Goal: Task Accomplishment & Management: Use online tool/utility

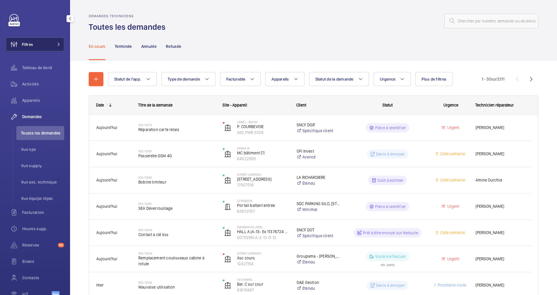
click at [56, 41] on button "Filtres" at bounding box center [35, 44] width 58 height 14
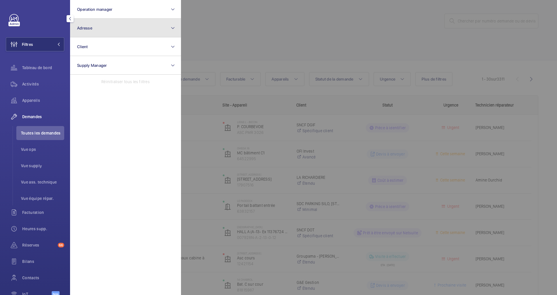
click at [103, 35] on button "Adresse" at bounding box center [125, 28] width 111 height 19
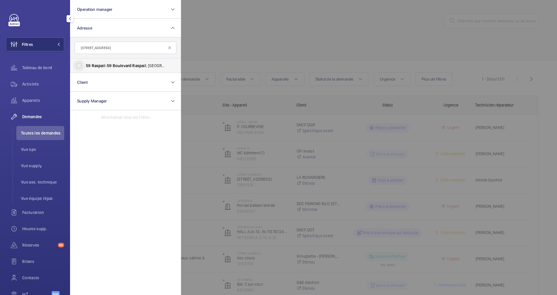
type input "59 boulevard Raspail"
click at [80, 63] on input "59 Raspail - 59 Boulevard Raspail , 75006 PARIS, PARIS 75006" at bounding box center [79, 66] width 12 height 12
checkbox input "true"
click at [249, 39] on div at bounding box center [459, 147] width 557 height 295
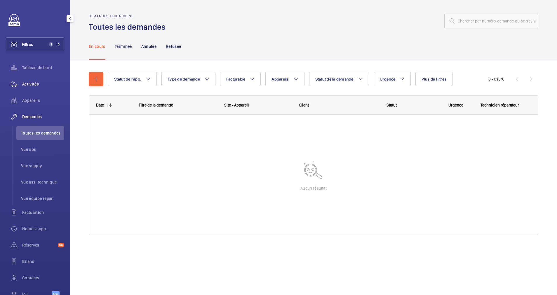
click at [33, 83] on span "Activités" at bounding box center [43, 84] width 42 height 6
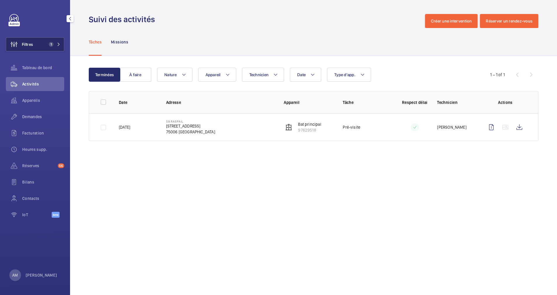
click at [47, 42] on span "1" at bounding box center [49, 44] width 7 height 5
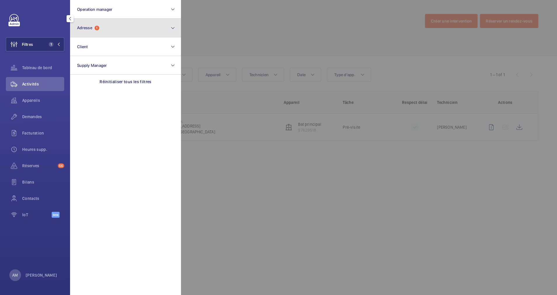
click at [109, 34] on button "Adresse 1" at bounding box center [125, 28] width 111 height 19
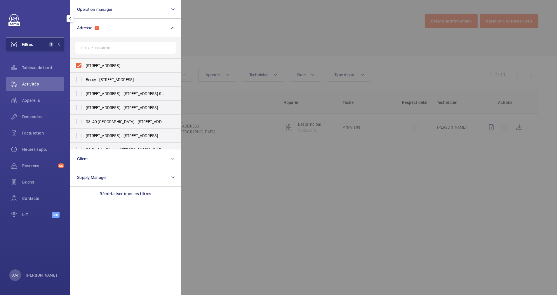
click at [93, 64] on span "59 Raspail - 59 Boulevard Raspail, 75006 PARIS, PARIS 75006" at bounding box center [126, 66] width 80 height 6
click at [85, 64] on input "59 Raspail - 59 Boulevard Raspail, 75006 PARIS, PARIS 75006" at bounding box center [79, 66] width 12 height 12
checkbox input "false"
click at [100, 50] on input "text" at bounding box center [126, 48] width 102 height 12
paste input "59 boulevard Raspail"
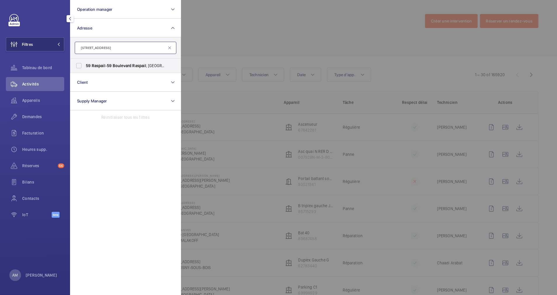
click at [102, 47] on input "59 boulevard Raspail" at bounding box center [126, 48] width 102 height 12
type input "59 Raspail"
drag, startPoint x: 84, startPoint y: 78, endPoint x: 81, endPoint y: 64, distance: 14.0
click at [83, 78] on input "59 Raspail - 59 Bd Raspail , PARIS 75006" at bounding box center [79, 80] width 12 height 12
checkbox input "true"
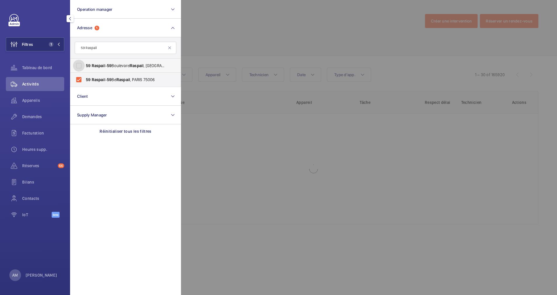
click at [80, 64] on input "59 Raspail - 59 Boulevard Raspail , 75006 PARIS, PARIS 75006" at bounding box center [79, 66] width 12 height 12
checkbox input "true"
click at [223, 30] on div at bounding box center [459, 147] width 557 height 295
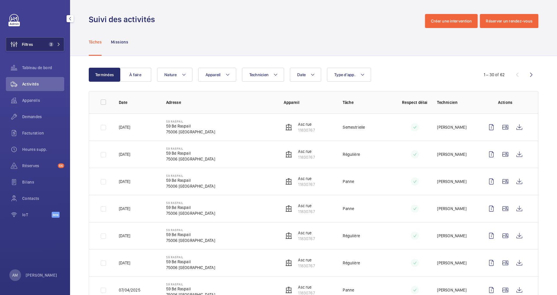
click at [49, 42] on button "Filtres 2" at bounding box center [35, 44] width 58 height 14
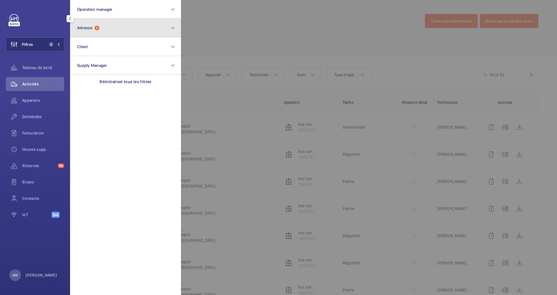
click at [106, 31] on button "Adresse 2" at bounding box center [125, 28] width 111 height 19
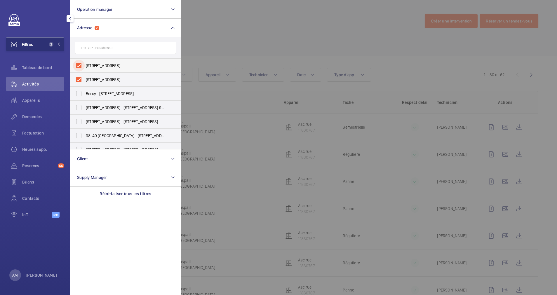
click at [75, 70] on input "59 Raspail - 59 Boulevard Raspail, 75006 PARIS, PARIS 75006" at bounding box center [79, 66] width 12 height 12
checkbox input "false"
drag, startPoint x: 76, startPoint y: 80, endPoint x: 79, endPoint y: 77, distance: 4.5
click at [79, 77] on input "59 Raspail - 59 Bd Raspail, PARIS 75006" at bounding box center [79, 80] width 12 height 12
checkbox input "false"
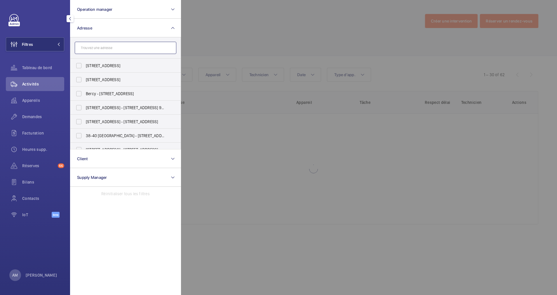
paste input "[STREET_ADDRESS]"
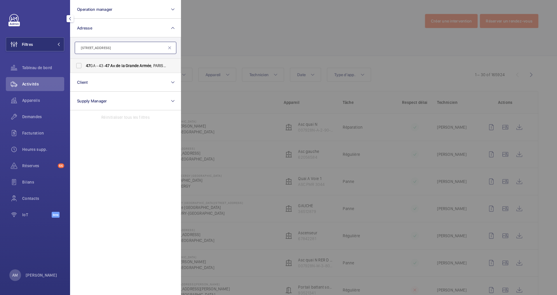
type input "[STREET_ADDRESS]"
click at [103, 64] on span "47 GA - 43- 47 Av . de la Grande Armée , PARIS 75016" at bounding box center [126, 66] width 80 height 6
click at [85, 64] on input "47 GA - 43- 47 Av . de la Grande Armée , PARIS 75016" at bounding box center [79, 66] width 12 height 12
checkbox input "true"
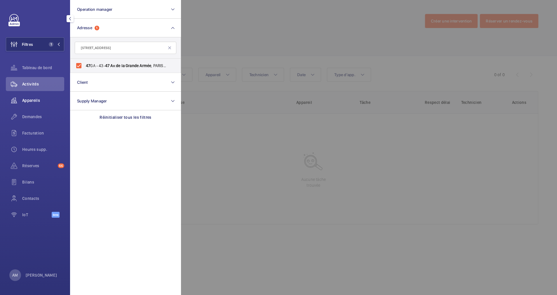
click at [32, 99] on span "Appareils" at bounding box center [43, 101] width 42 height 6
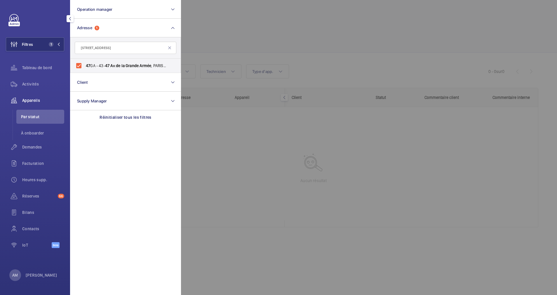
click at [227, 38] on div at bounding box center [459, 147] width 557 height 295
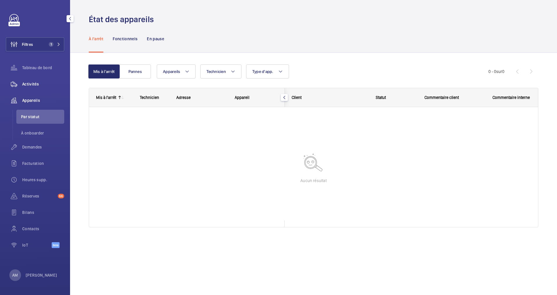
click at [32, 81] on div "Activités" at bounding box center [35, 84] width 58 height 14
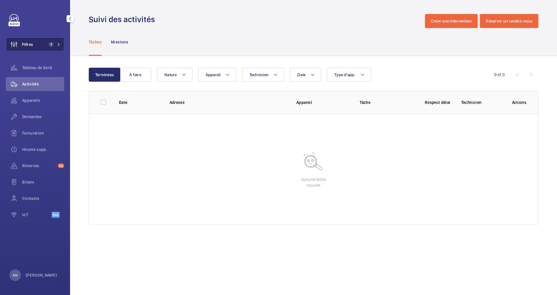
click at [53, 40] on button "Filtres 1" at bounding box center [35, 44] width 58 height 14
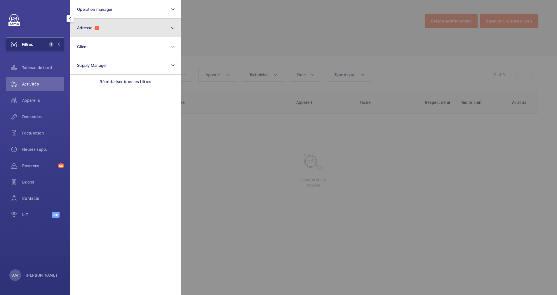
drag, startPoint x: 147, startPoint y: 30, endPoint x: 120, endPoint y: 29, distance: 26.9
click at [121, 28] on button "Adresse 1" at bounding box center [125, 28] width 111 height 19
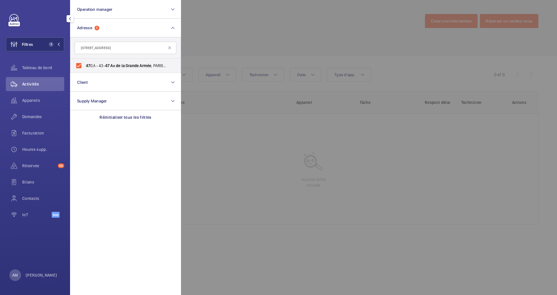
drag, startPoint x: 97, startPoint y: 47, endPoint x: 86, endPoint y: 48, distance: 11.1
click at [86, 48] on input "[STREET_ADDRESS]" at bounding box center [126, 48] width 102 height 12
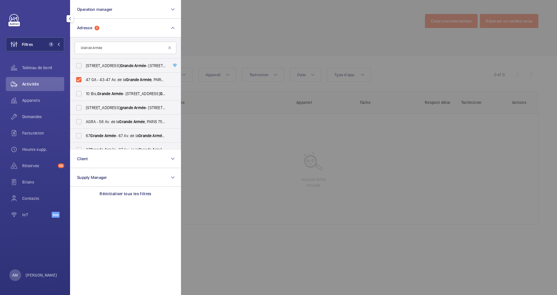
scroll to position [44, 0]
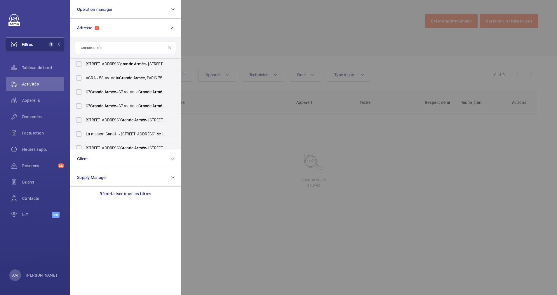
type input "Grande Armée"
click at [171, 47] on mat-icon at bounding box center [169, 48] width 5 height 5
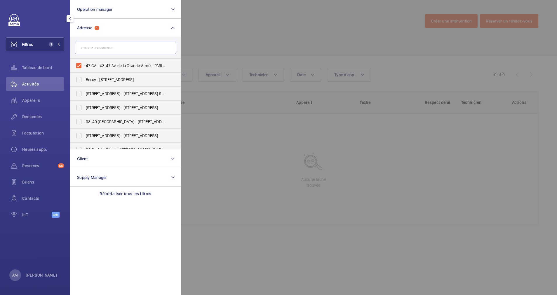
paste input "43-47 Av. de la Grande Armée"
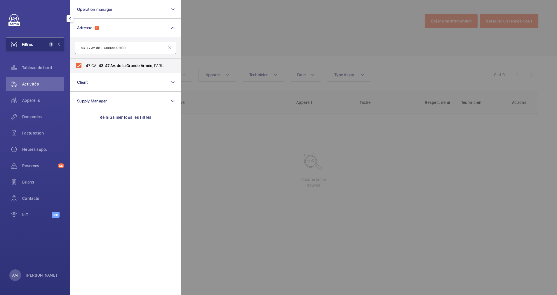
type input "43-47 Av. de la Grande Armée"
click at [283, 15] on div at bounding box center [459, 147] width 557 height 295
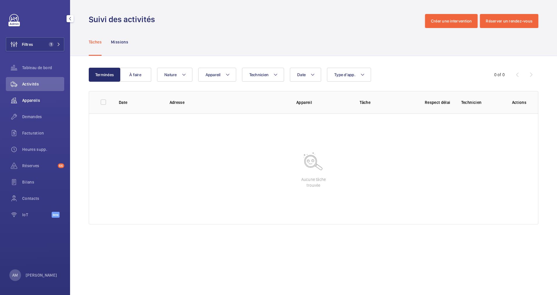
click at [33, 97] on div "Appareils" at bounding box center [35, 100] width 58 height 14
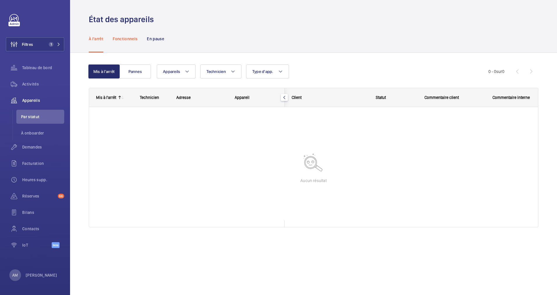
click at [134, 31] on div "Fonctionnels" at bounding box center [125, 39] width 25 height 28
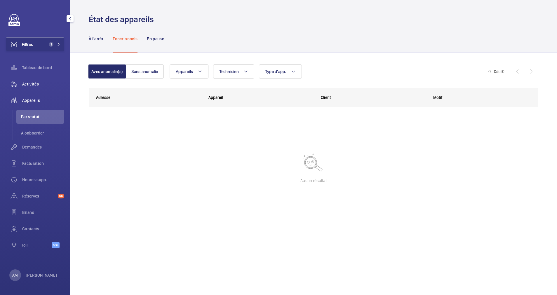
click at [32, 85] on span "Activités" at bounding box center [43, 84] width 42 height 6
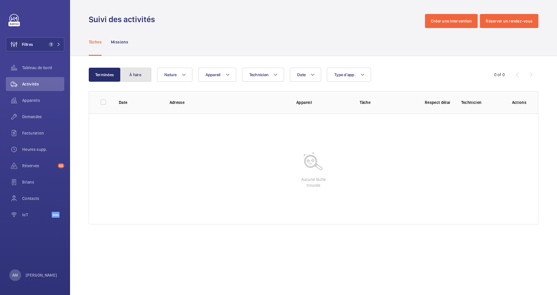
click at [141, 72] on button "À faire" at bounding box center [136, 75] width 32 height 14
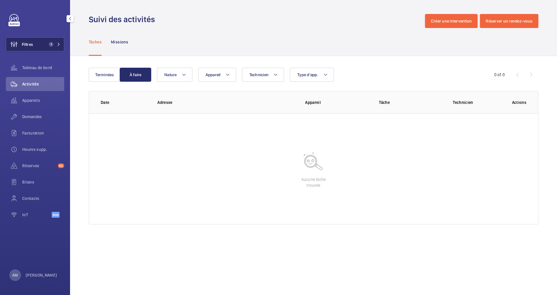
click at [55, 45] on span "1" at bounding box center [53, 44] width 14 height 5
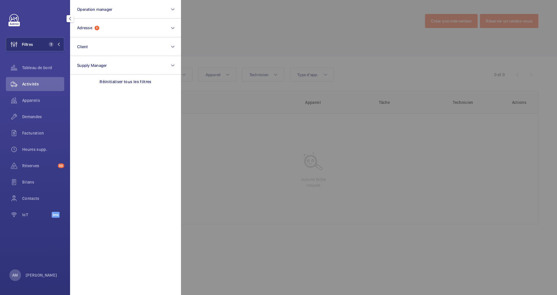
click at [214, 32] on div at bounding box center [459, 147] width 557 height 295
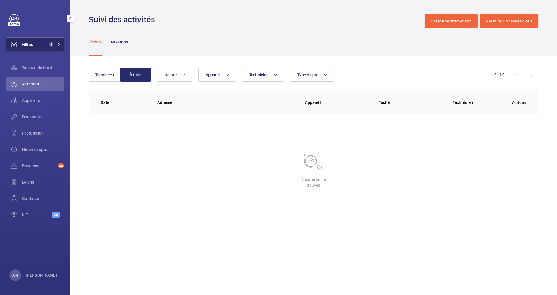
click at [58, 44] on mat-icon at bounding box center [59, 45] width 4 height 4
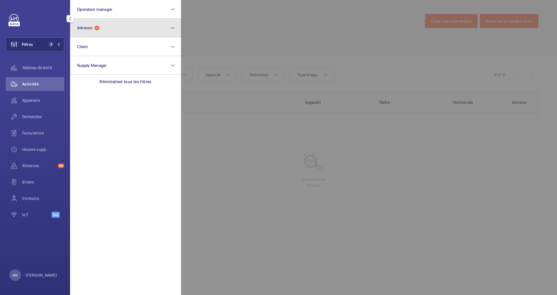
click at [124, 32] on button "Adresse 1" at bounding box center [125, 28] width 111 height 19
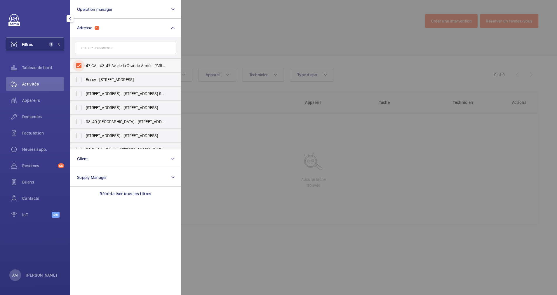
click at [82, 63] on input "47 GA - 43-47 Av. de la Grande Armée, PARIS 75016" at bounding box center [79, 66] width 12 height 12
checkbox input "false"
click at [230, 38] on div at bounding box center [459, 147] width 557 height 295
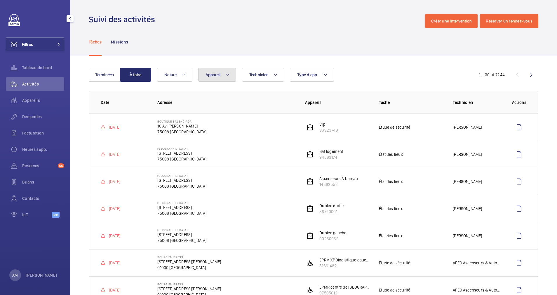
click at [224, 70] on button "Appareil" at bounding box center [217, 75] width 38 height 14
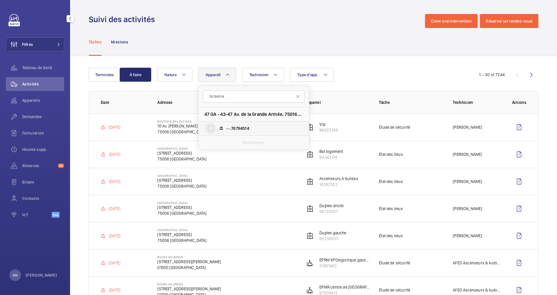
type input "76794514"
click at [211, 128] on input "---, 76794514" at bounding box center [211, 129] width 12 height 12
checkbox input "true"
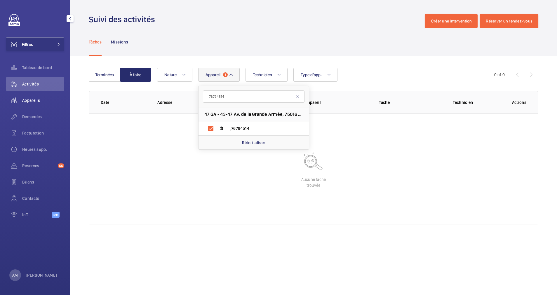
click at [34, 97] on div "Appareils" at bounding box center [35, 100] width 58 height 14
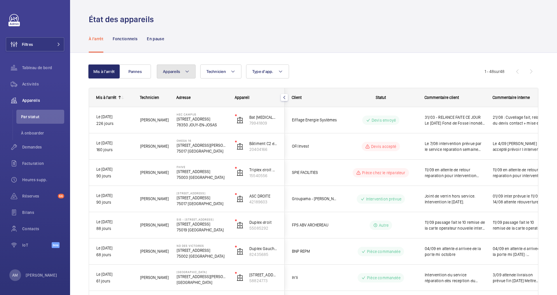
click at [184, 71] on button "Appareils" at bounding box center [176, 72] width 39 height 14
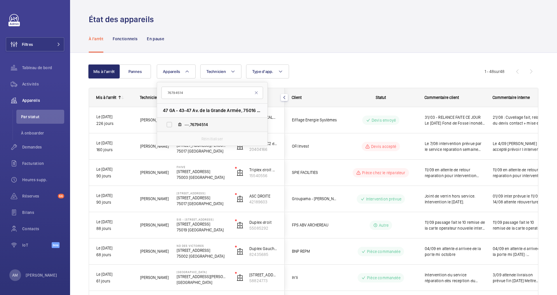
type input "76794514"
click at [177, 121] on label "---, 76794514" at bounding box center [207, 125] width 101 height 14
click at [175, 121] on input "---, 76794514" at bounding box center [170, 125] width 12 height 12
checkbox input "true"
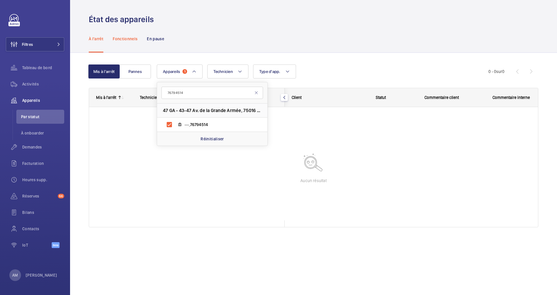
click at [131, 38] on p "Fonctionnels" at bounding box center [125, 39] width 25 height 6
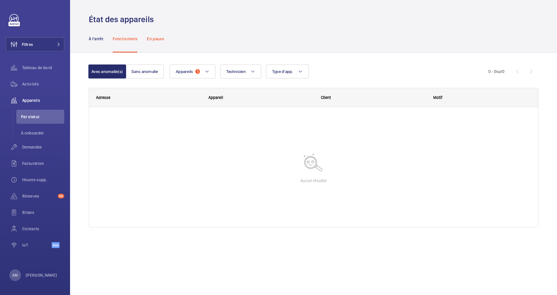
click at [158, 39] on p "En pause" at bounding box center [155, 39] width 17 height 6
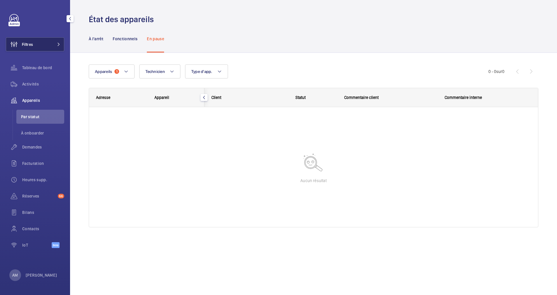
click at [58, 39] on button "Filtres" at bounding box center [35, 44] width 58 height 14
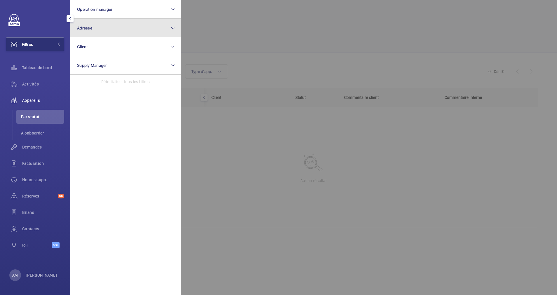
click at [112, 30] on button "Adresse" at bounding box center [125, 28] width 111 height 19
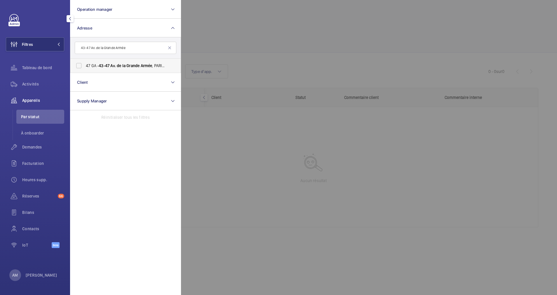
type input "43-47 Av. de la Grande Armée"
click at [86, 65] on span "47 GA - 43-47 Av. de la Grande Armée , PARIS 75016" at bounding box center [126, 66] width 80 height 6
click at [85, 65] on input "47 GA - 43-47 Av. de la Grande Armée , PARIS 75016" at bounding box center [79, 66] width 12 height 12
checkbox input "true"
click at [220, 47] on div at bounding box center [459, 147] width 557 height 295
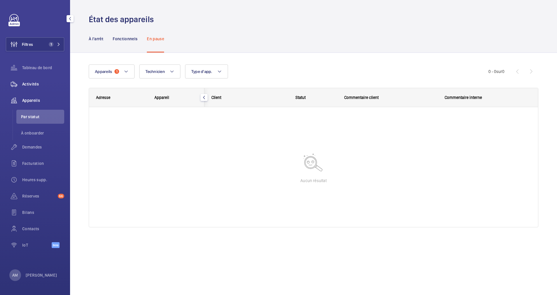
click at [37, 79] on div "Activités" at bounding box center [35, 84] width 58 height 14
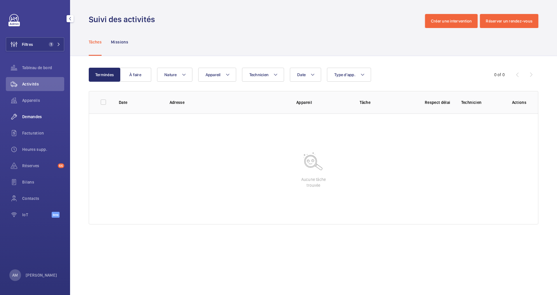
click at [35, 113] on div "Demandes" at bounding box center [35, 117] width 58 height 14
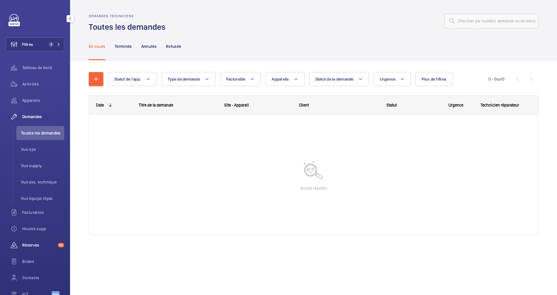
click at [39, 242] on span "Réserves" at bounding box center [38, 245] width 33 height 6
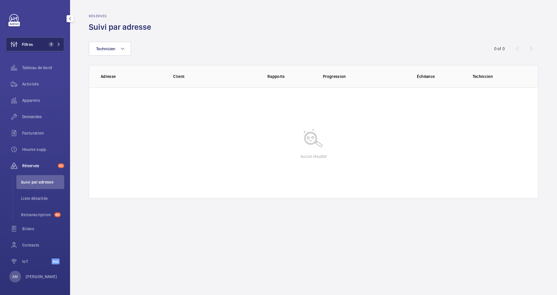
click at [32, 42] on span "Filtres" at bounding box center [27, 44] width 11 height 6
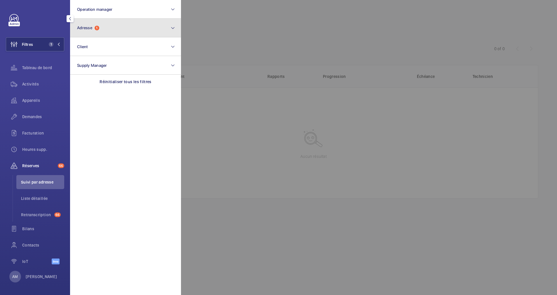
click at [123, 31] on button "Adresse 1" at bounding box center [125, 28] width 111 height 19
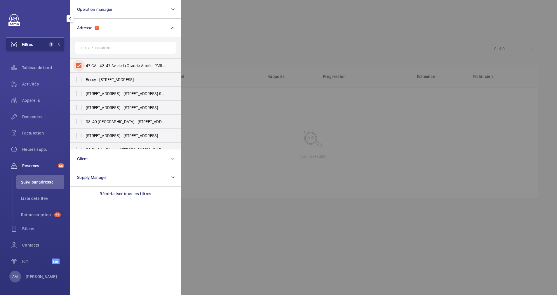
drag, startPoint x: 78, startPoint y: 64, endPoint x: 84, endPoint y: 61, distance: 6.0
click at [78, 64] on input "47 GA - 43-47 Av. de la Grande Armée, PARIS 75016" at bounding box center [79, 66] width 12 height 12
checkbox input "false"
click at [98, 46] on input "text" at bounding box center [126, 48] width 102 height 12
paste input "43-47 Av. de la Grande Armée"
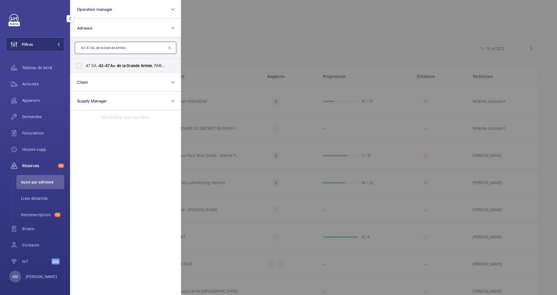
click at [96, 47] on input "43-47 Av. de la Grande Armée" at bounding box center [126, 48] width 102 height 12
click at [86, 47] on input "43-47 Avenue de la Grande Armée" at bounding box center [126, 48] width 102 height 12
click at [85, 49] on input "47 Avenue de la Grande Armée" at bounding box center [126, 48] width 102 height 12
click at [132, 46] on input "43 Avenue de la Grande Armée" at bounding box center [126, 48] width 102 height 12
type input "43 Avenue de la Grande Armée"
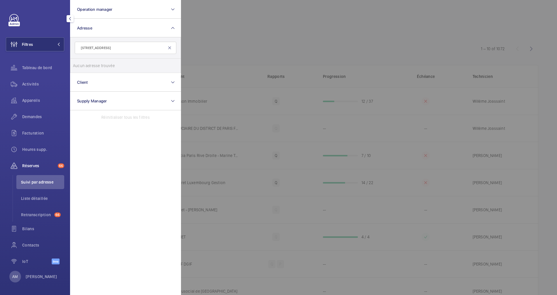
click at [170, 46] on mat-icon at bounding box center [169, 48] width 5 height 5
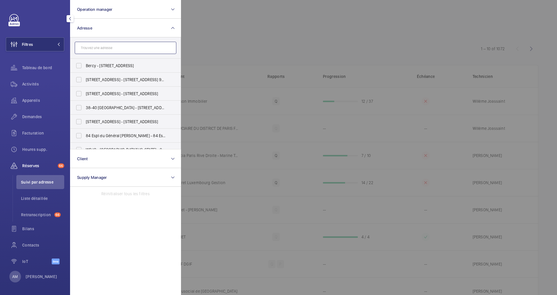
click at [119, 46] on input "text" at bounding box center [126, 48] width 102 height 12
paste input "43/47 AVENUE DE LA GRANDE ARMEE"
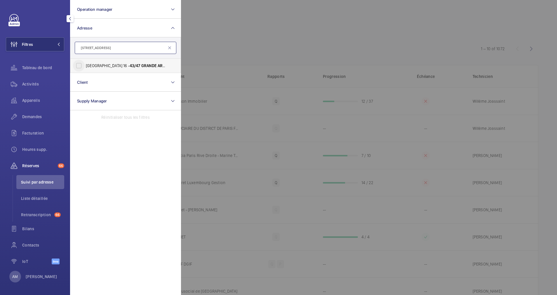
type input "43/47 AVENUE DE LA GRANDE ARMEE"
click at [84, 67] on input "PARIS 16 ‐ 43/47 GRANDE ARMEE - 43/47 AVENUE DE LA GRANDE ARMEE , PARIS 75016" at bounding box center [79, 66] width 12 height 12
checkbox input "true"
drag, startPoint x: 276, startPoint y: 29, endPoint x: 191, endPoint y: 48, distance: 86.7
click at [275, 29] on div at bounding box center [459, 147] width 557 height 295
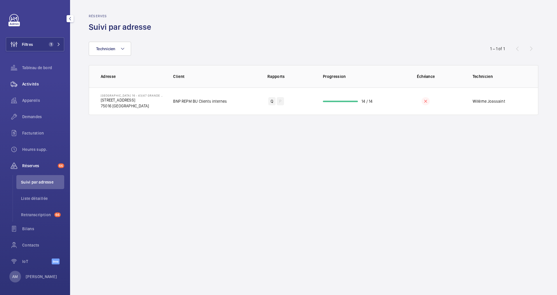
click at [34, 82] on span "Activités" at bounding box center [43, 84] width 42 height 6
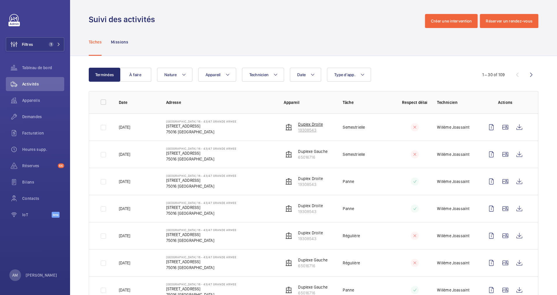
click at [299, 125] on p "Duplex Droite" at bounding box center [310, 124] width 25 height 6
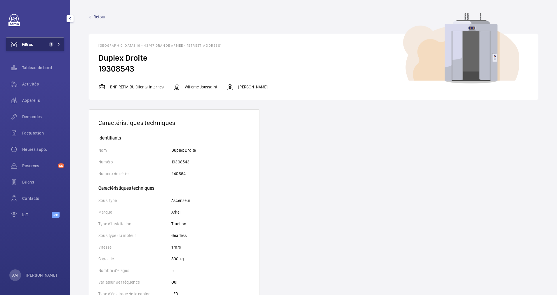
click at [55, 41] on button "Filtres 1" at bounding box center [35, 44] width 58 height 14
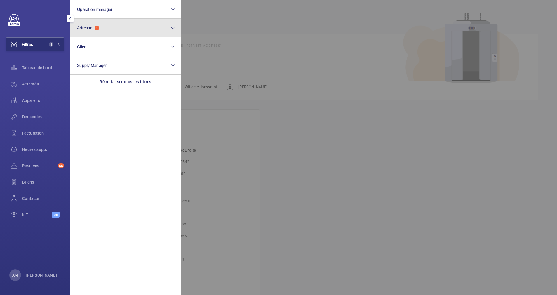
drag, startPoint x: 99, startPoint y: 30, endPoint x: 97, endPoint y: 33, distance: 3.4
click at [98, 31] on button "Adresse 1" at bounding box center [125, 28] width 111 height 19
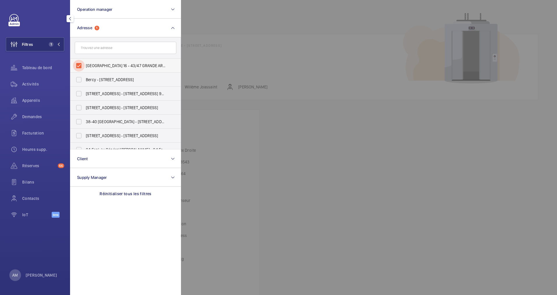
click at [80, 64] on input "PARIS 16 ‐ 43/47 GRANDE ARMEE - 43/47 AVENUE DE LA GRANDE ARMEE, PARIS 75016" at bounding box center [79, 66] width 12 height 12
checkbox input "false"
click at [93, 47] on input "text" at bounding box center [126, 48] width 102 height 12
paste input "59 boulevard Raspail"
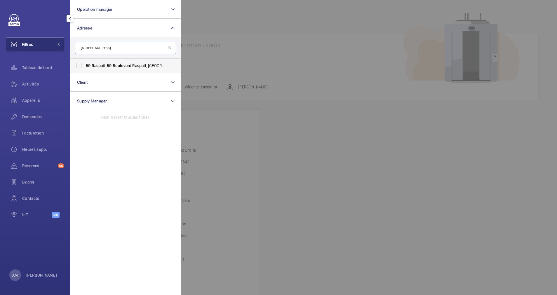
type input "59 boulevard Raspail"
click at [98, 63] on span "59 Raspail - 59 Boulevard Raspail , 75006 PARIS, PARIS 75006" at bounding box center [126, 66] width 80 height 6
click at [85, 63] on input "59 Raspail - 59 Boulevard Raspail , 75006 PARIS, PARIS 75006" at bounding box center [79, 66] width 12 height 12
checkbox input "true"
drag, startPoint x: 27, startPoint y: 85, endPoint x: 187, endPoint y: 44, distance: 165.7
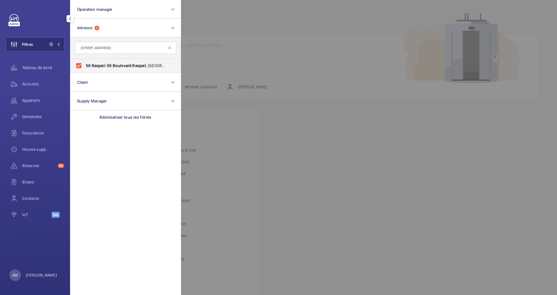
click at [37, 79] on div "Activités" at bounding box center [35, 84] width 58 height 14
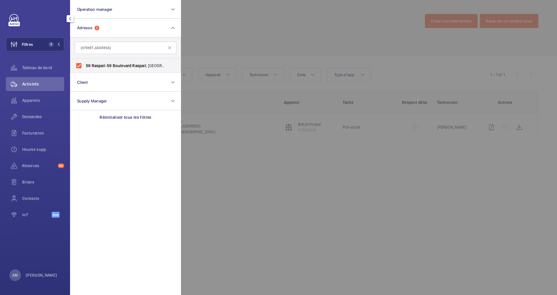
click at [209, 35] on div at bounding box center [459, 147] width 557 height 295
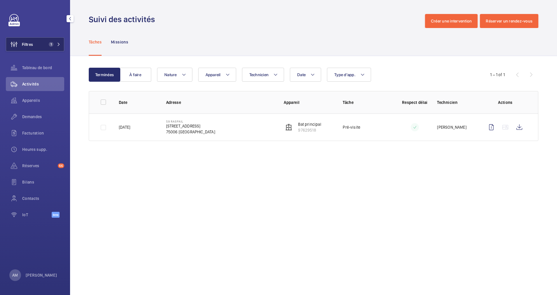
click at [45, 43] on button "Filtres 1" at bounding box center [35, 44] width 58 height 14
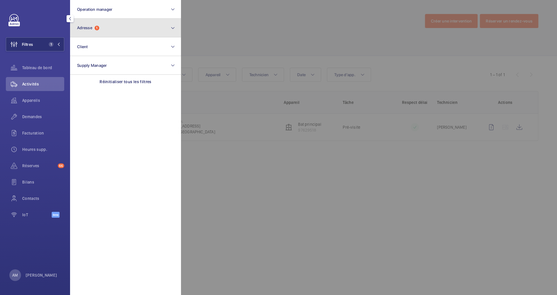
click at [125, 26] on button "Adresse 1" at bounding box center [125, 28] width 111 height 19
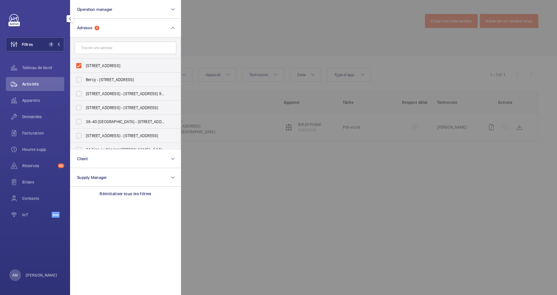
click at [100, 49] on input "text" at bounding box center [126, 48] width 102 height 12
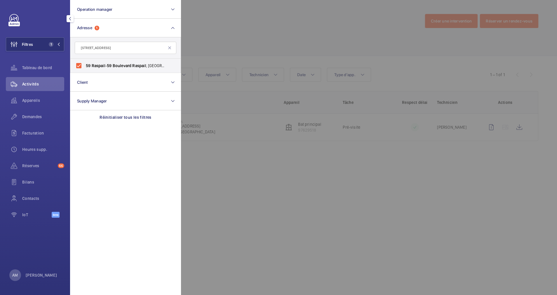
drag, startPoint x: 102, startPoint y: 50, endPoint x: 87, endPoint y: 49, distance: 14.9
click at [87, 49] on input "59 boulevard Raspail" at bounding box center [126, 48] width 102 height 12
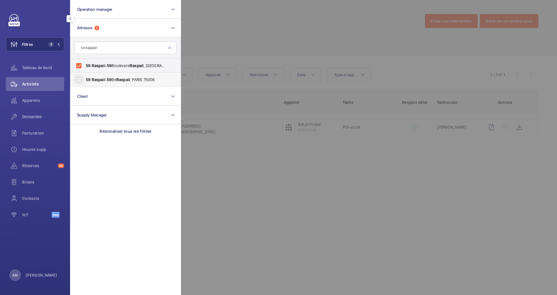
type input "59 Raspail"
click at [84, 77] on input "59 Raspail - 59 Bd Raspail , PARIS 75006" at bounding box center [79, 80] width 12 height 12
checkbox input "true"
click at [79, 64] on input "59 Raspail - 59 Boulevard Raspail , 75006 PARIS, PARIS 75006" at bounding box center [79, 66] width 12 height 12
checkbox input "false"
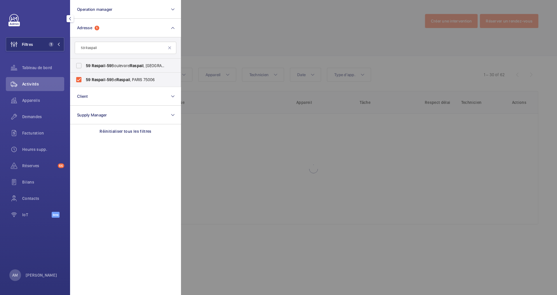
click at [223, 19] on div at bounding box center [459, 147] width 557 height 295
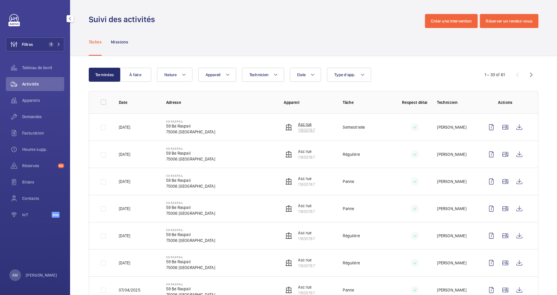
click at [308, 128] on p "11830767" at bounding box center [306, 130] width 17 height 6
drag, startPoint x: 56, startPoint y: 41, endPoint x: 67, endPoint y: 38, distance: 12.1
click at [57, 41] on button "Filtres 1" at bounding box center [35, 44] width 58 height 14
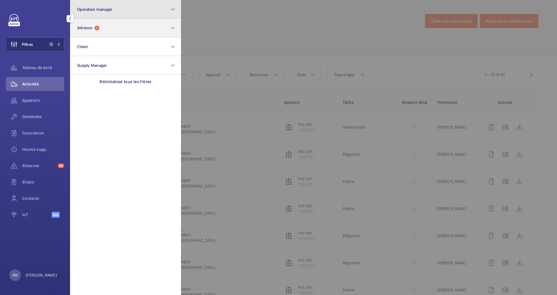
click at [124, 18] on button "Operation manager" at bounding box center [125, 9] width 111 height 19
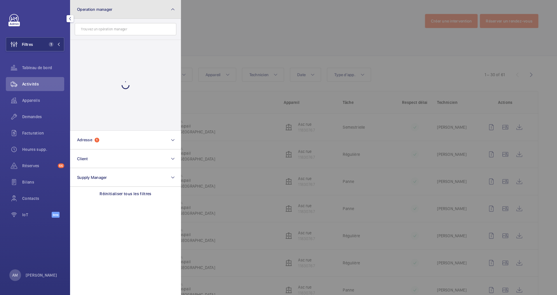
click at [137, 11] on button "Operation manager" at bounding box center [125, 9] width 111 height 19
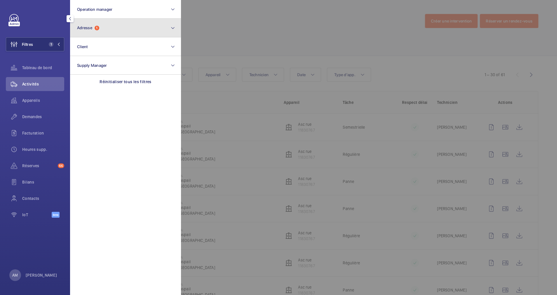
click at [124, 25] on button "Adresse 1" at bounding box center [125, 28] width 111 height 19
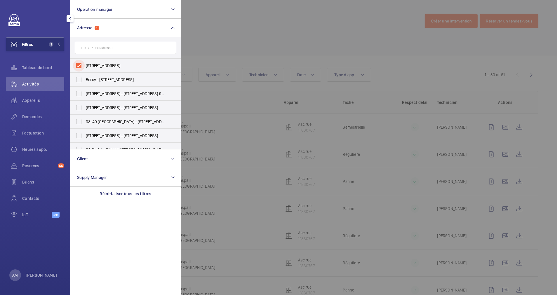
drag, startPoint x: 78, startPoint y: 65, endPoint x: 99, endPoint y: 53, distance: 24.4
click at [78, 65] on input "59 Raspail - 59 Bd Raspail, PARIS 75006" at bounding box center [79, 66] width 12 height 12
checkbox input "false"
click at [105, 50] on input "text" at bounding box center [126, 48] width 102 height 12
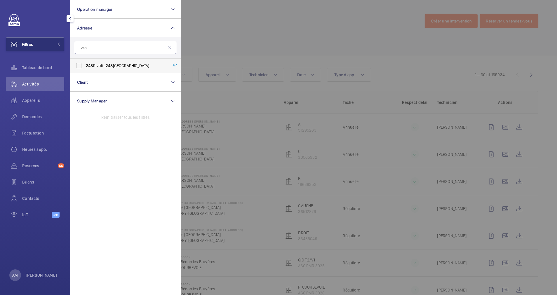
type input "248"
click at [103, 64] on span "248 Rivoli - 248 Rue de Rivoli, 75001 PARIS, PARIS 75001" at bounding box center [126, 66] width 80 height 6
click at [85, 64] on input "248 Rivoli - 248 Rue de Rivoli, 75001 PARIS, PARIS 75001" at bounding box center [79, 66] width 12 height 12
checkbox input "true"
click at [33, 101] on span "Appareils" at bounding box center [43, 101] width 42 height 6
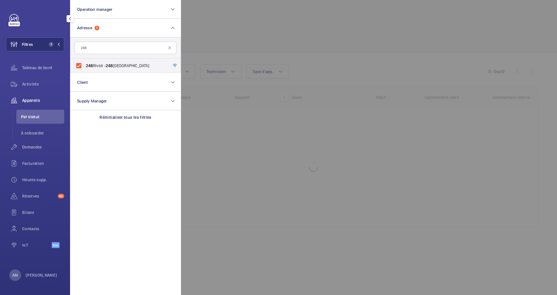
click at [244, 52] on div at bounding box center [459, 147] width 557 height 295
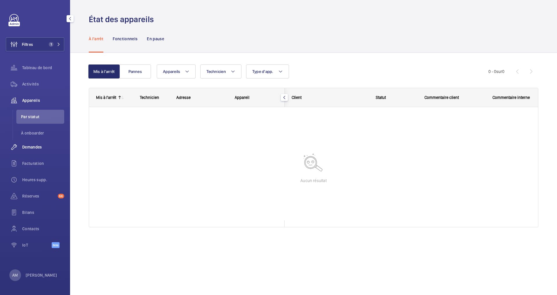
click at [38, 147] on span "Demandes" at bounding box center [43, 147] width 42 height 6
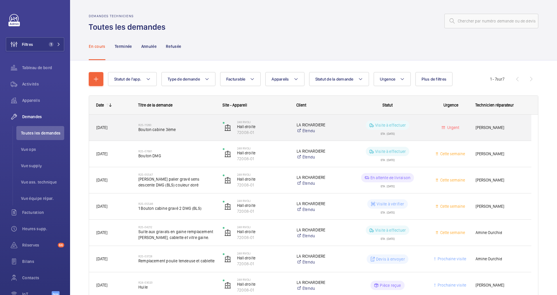
click at [192, 120] on div "R25-11260 Bouton cabine 3ème" at bounding box center [176, 127] width 77 height 17
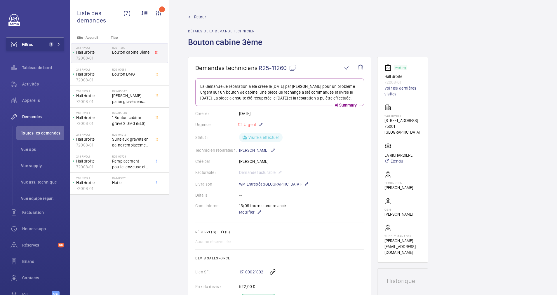
click at [200, 17] on span "Retour" at bounding box center [200, 17] width 12 height 6
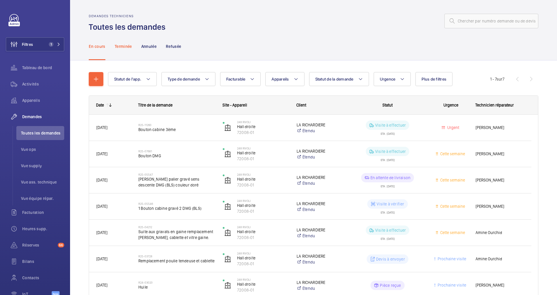
click at [121, 46] on p "Terminée" at bounding box center [123, 47] width 17 height 6
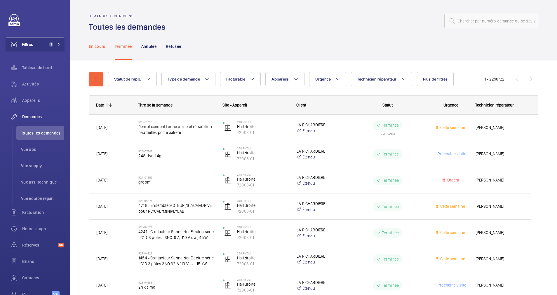
click at [95, 53] on div "En cours" at bounding box center [97, 46] width 17 height 28
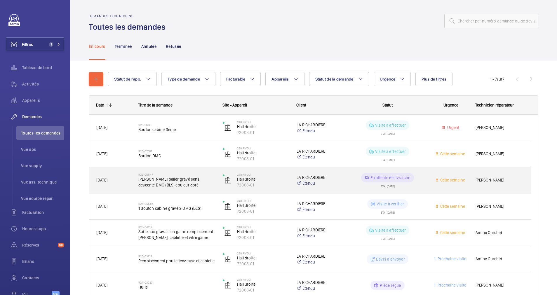
click at [193, 185] on span "Bouton palier gravé sens descente DMG (BLS) couleur doré" at bounding box center [176, 182] width 77 height 12
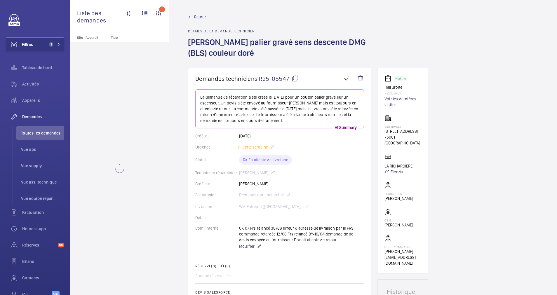
scroll to position [44, 0]
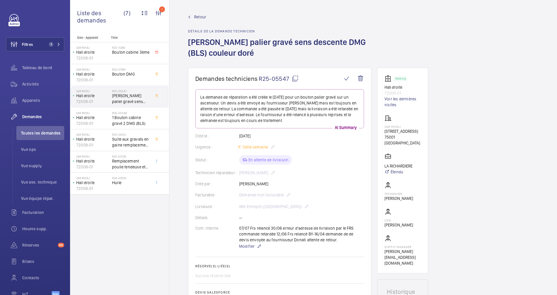
drag, startPoint x: 383, startPoint y: 132, endPoint x: 415, endPoint y: 131, distance: 31.9
click at [415, 131] on wm-front-card "Working Hall droite 72008-01 Voir les dernières visites 248 Rivoli 248 Rue de R…" at bounding box center [402, 171] width 51 height 206
copy p "248 Rue de Rivoli"
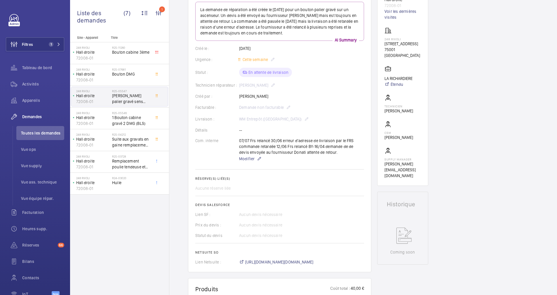
scroll to position [44, 0]
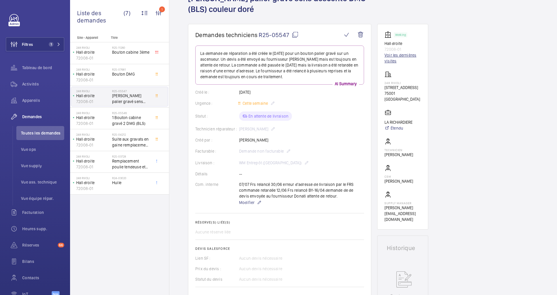
click at [398, 56] on link "Voir les dernières visites" at bounding box center [403, 58] width 37 height 12
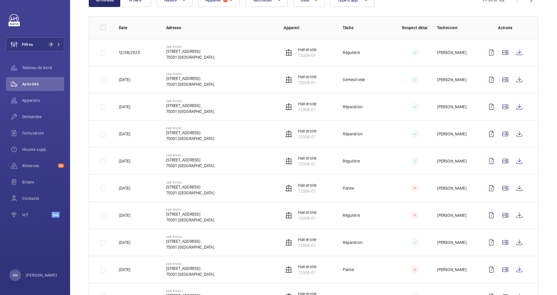
scroll to position [88, 0]
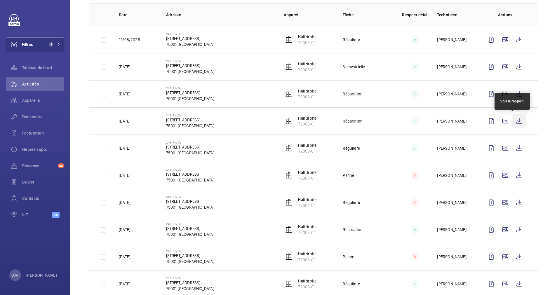
click at [514, 122] on wm-front-icon-button at bounding box center [520, 121] width 14 height 14
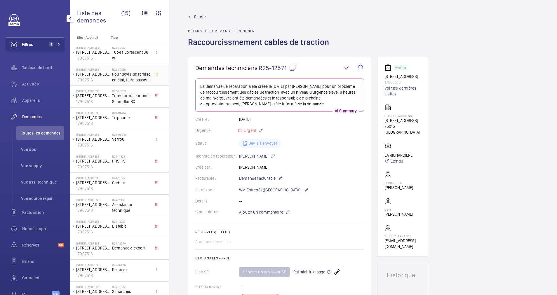
scroll to position [93, 0]
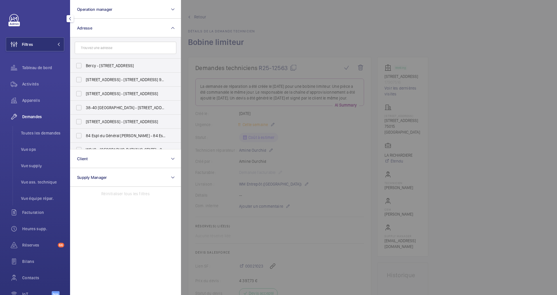
scroll to position [131, 0]
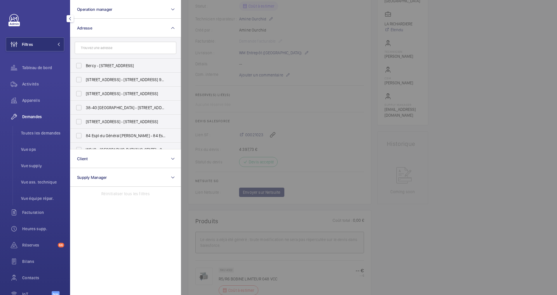
drag, startPoint x: 96, startPoint y: 45, endPoint x: 104, endPoint y: 55, distance: 12.5
click at [96, 46] on input "text" at bounding box center [126, 48] width 102 height 12
drag, startPoint x: 104, startPoint y: 54, endPoint x: 113, endPoint y: 48, distance: 11.3
paste input "[STREET_ADDRESS]"
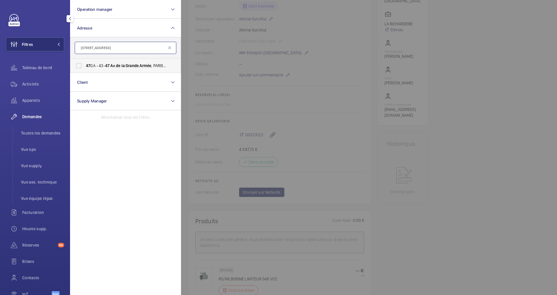
type input "[STREET_ADDRESS]"
click at [105, 67] on span "47 GA - 43- 47 Av . de la Grande Armée , PARIS 75016" at bounding box center [126, 66] width 80 height 6
click at [85, 67] on input "47 GA - 43- 47 Av . de la Grande Armée , PARIS 75016" at bounding box center [79, 66] width 12 height 12
checkbox input "true"
click at [28, 79] on div "Activités" at bounding box center [35, 84] width 58 height 14
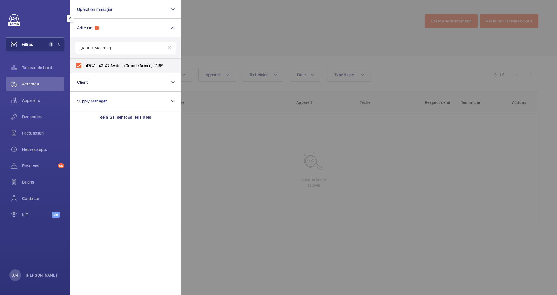
click at [236, 55] on div at bounding box center [459, 147] width 557 height 295
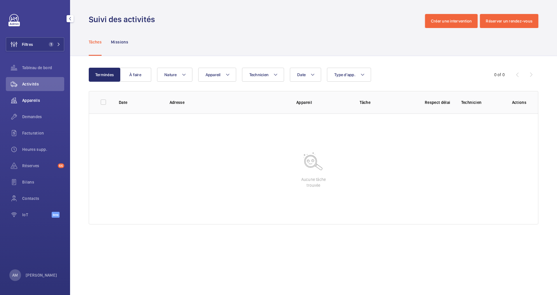
click at [37, 98] on span "Appareils" at bounding box center [43, 101] width 42 height 6
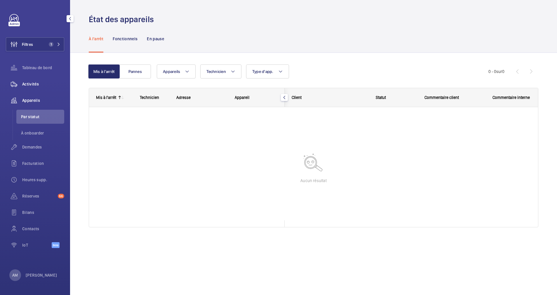
click at [33, 83] on span "Activités" at bounding box center [43, 84] width 42 height 6
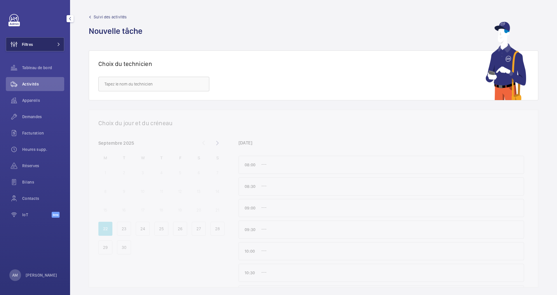
drag, startPoint x: 44, startPoint y: 43, endPoint x: 60, endPoint y: 41, distance: 15.9
click at [53, 41] on button "Filtres" at bounding box center [35, 44] width 58 height 14
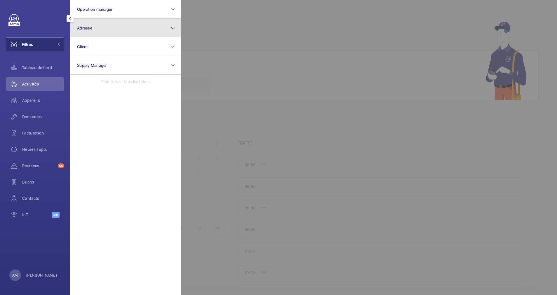
click at [121, 33] on button "Adresse" at bounding box center [125, 28] width 111 height 19
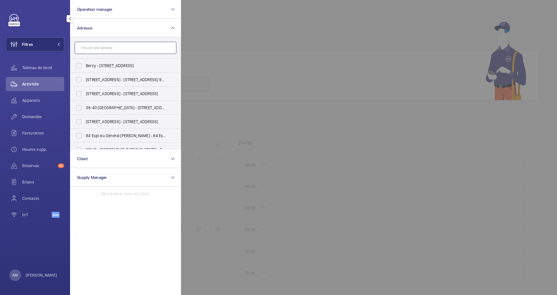
drag, startPoint x: 121, startPoint y: 33, endPoint x: 112, endPoint y: 48, distance: 18.2
paste input "248 Rue de Rivoli"
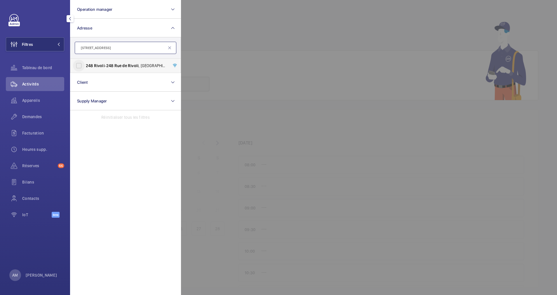
type input "248 Rue de Rivoli"
click at [79, 64] on input "248 Rivoli - 248 Rue de Rivoli , 75001 PARIS, PARIS 75001" at bounding box center [79, 66] width 12 height 12
checkbox input "true"
click at [32, 114] on span "Demandes" at bounding box center [43, 117] width 42 height 6
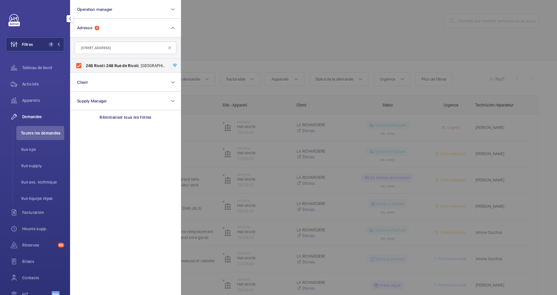
click at [238, 59] on div at bounding box center [459, 147] width 557 height 295
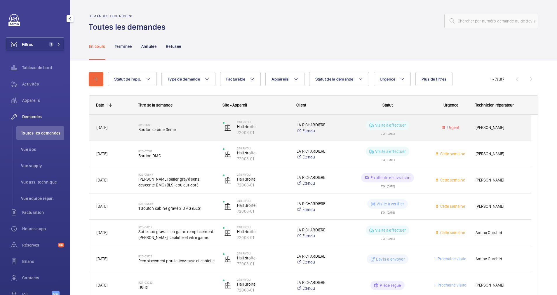
click at [189, 124] on h2 "R25-11260" at bounding box center [176, 125] width 77 height 4
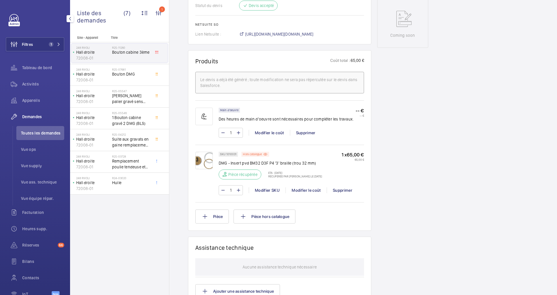
scroll to position [307, 0]
